Goal: Task Accomplishment & Management: Manage account settings

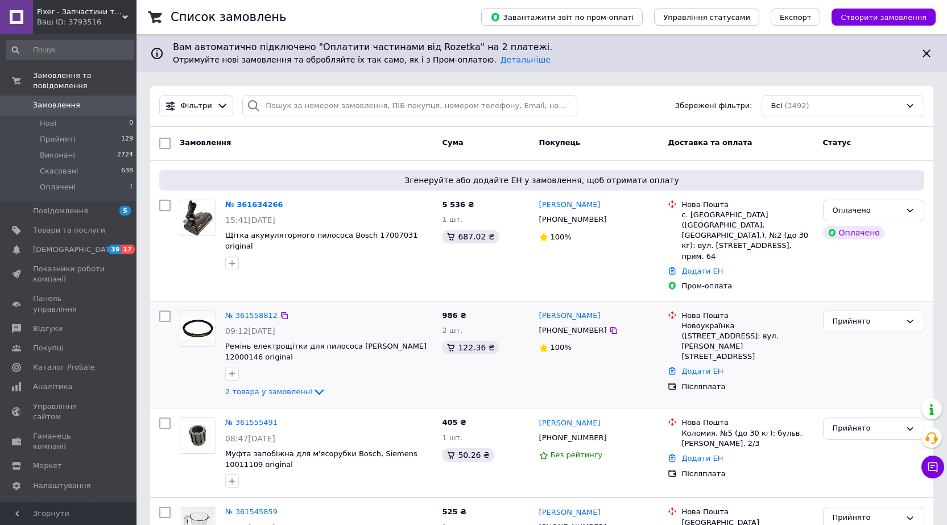
drag, startPoint x: 254, startPoint y: 205, endPoint x: 373, endPoint y: 349, distance: 186.3
click at [373, 365] on div at bounding box center [329, 374] width 212 height 18
click at [241, 205] on link "№ 361634266" at bounding box center [254, 204] width 58 height 9
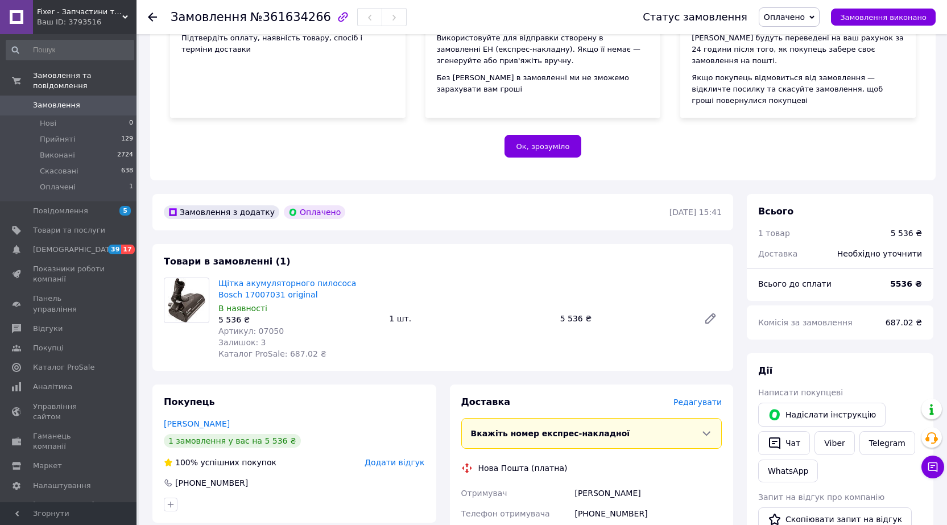
scroll to position [228, 0]
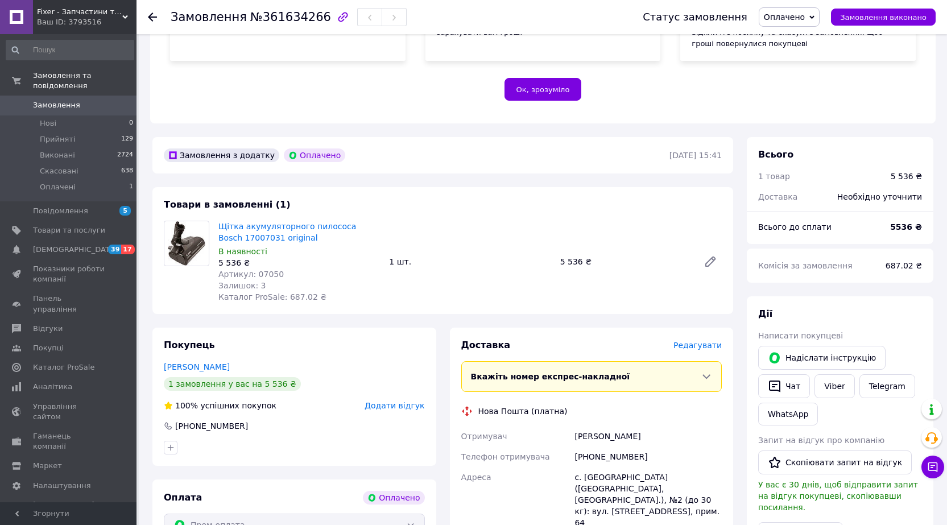
click at [263, 270] on span "Артикул: 07050" at bounding box center [250, 274] width 65 height 9
copy span "07050"
drag, startPoint x: 334, startPoint y: 275, endPoint x: 339, endPoint y: 267, distance: 9.2
click at [335, 280] on div "Залишок: 3" at bounding box center [299, 285] width 162 height 11
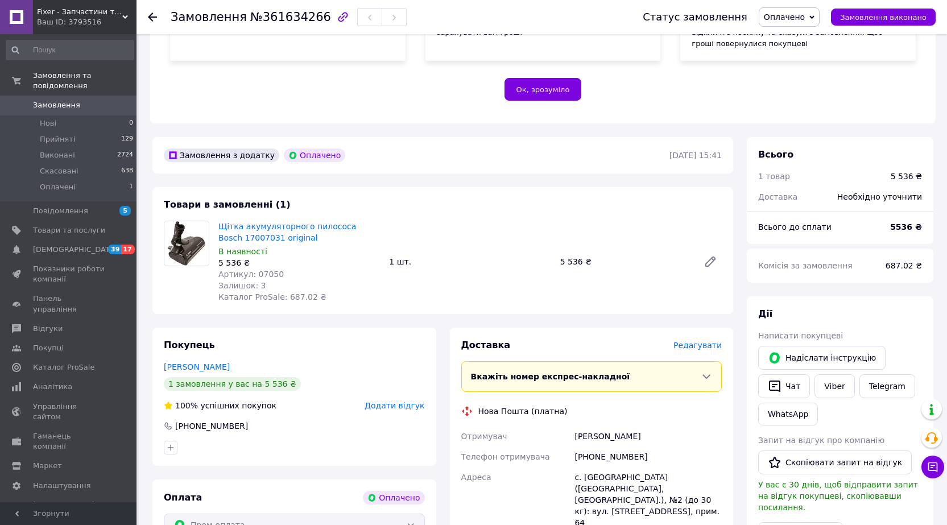
drag, startPoint x: 228, startPoint y: 228, endPoint x: 398, endPoint y: 270, distance: 175.6
click at [398, 270] on div "Щітка акумуляторного пилососа Bosch 17007031 original В наявності 5 536 ₴ Артик…" at bounding box center [470, 261] width 513 height 86
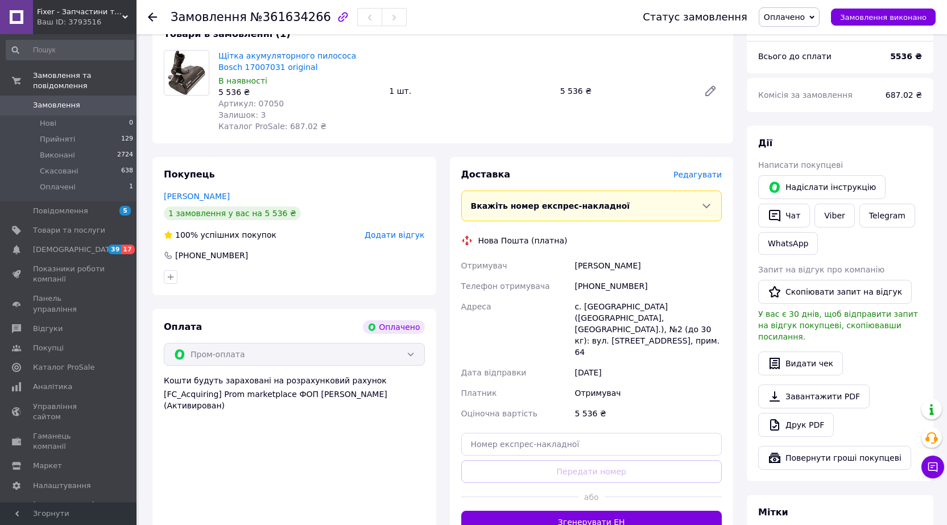
scroll to position [57, 0]
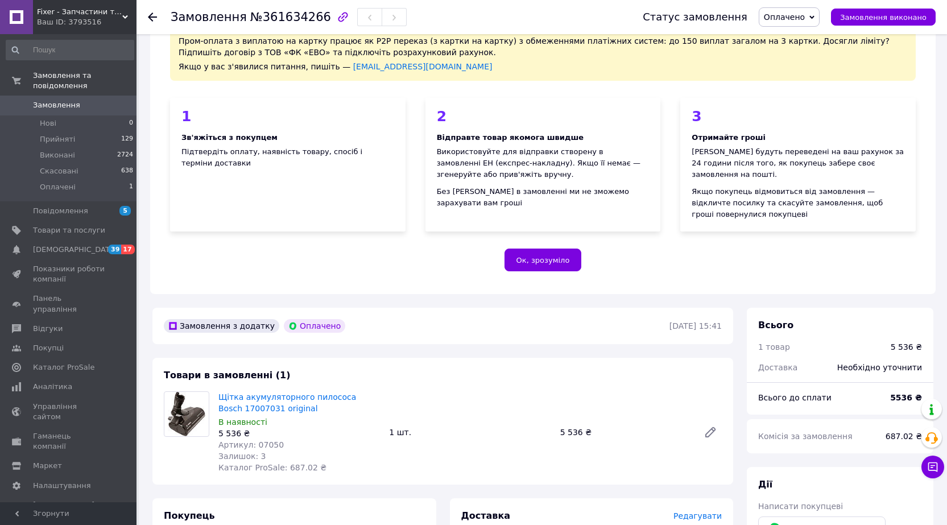
click at [259, 440] on span "Артикул: 07050" at bounding box center [250, 444] width 65 height 9
copy span "07050"
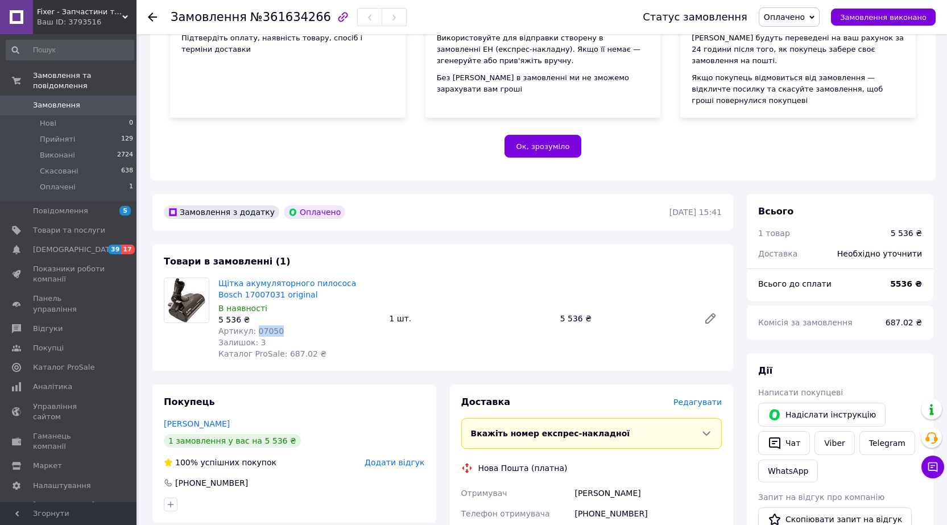
scroll to position [228, 0]
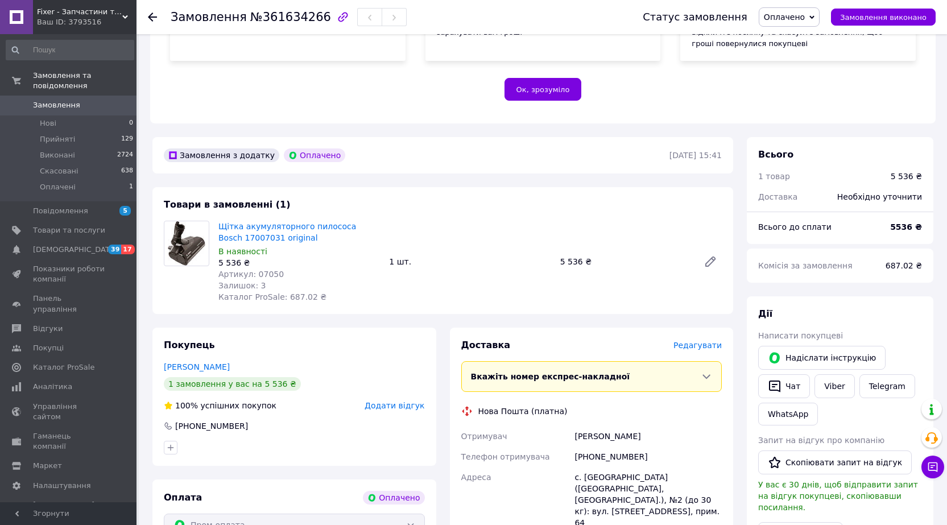
click at [593, 447] on div "[PHONE_NUMBER]" at bounding box center [648, 457] width 152 height 20
copy div "380660025117"
click at [589, 426] on div "[PERSON_NAME]" at bounding box center [648, 436] width 152 height 20
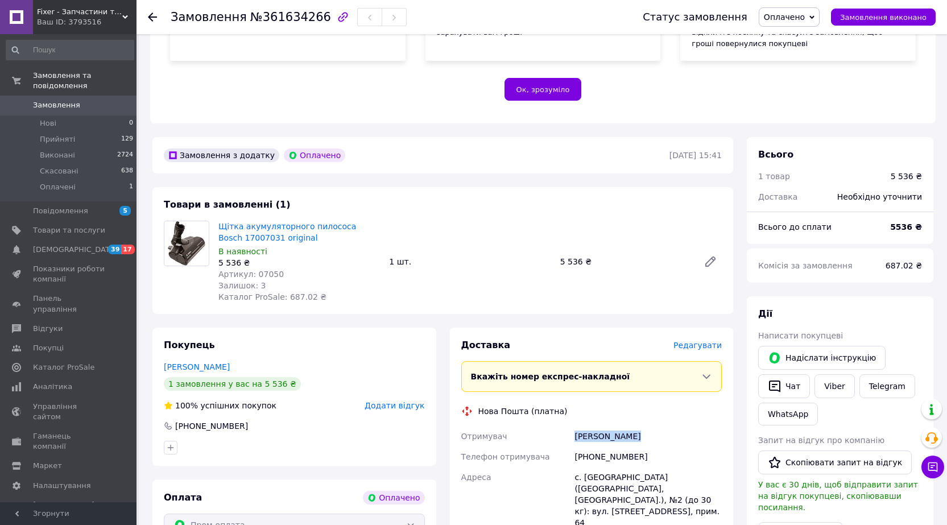
click at [589, 426] on div "[PERSON_NAME]" at bounding box center [648, 436] width 152 height 20
copy div "[PERSON_NAME]"
